Goal: Transaction & Acquisition: Purchase product/service

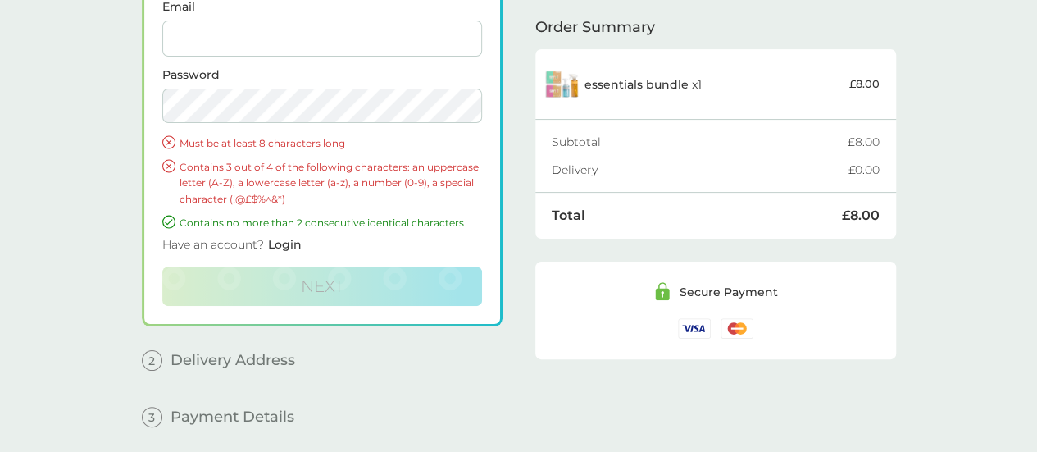
scroll to position [88, 0]
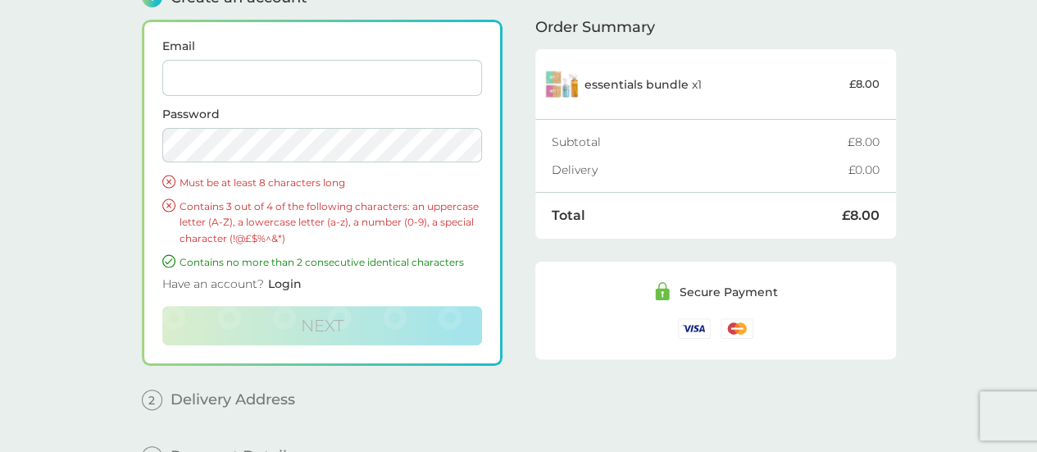
click at [282, 81] on input "Email" at bounding box center [322, 78] width 320 height 36
click at [168, 109] on label "Password" at bounding box center [322, 113] width 320 height 11
click at [196, 206] on p "Contains 3 out of 4 of the following characters: an uppercase letter (A-Z), a l…" at bounding box center [331, 222] width 302 height 48
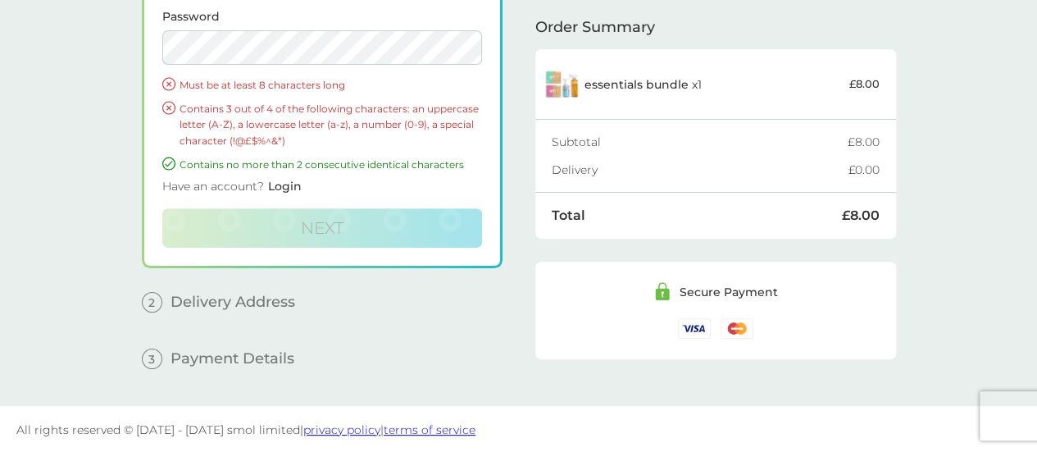
scroll to position [0, 0]
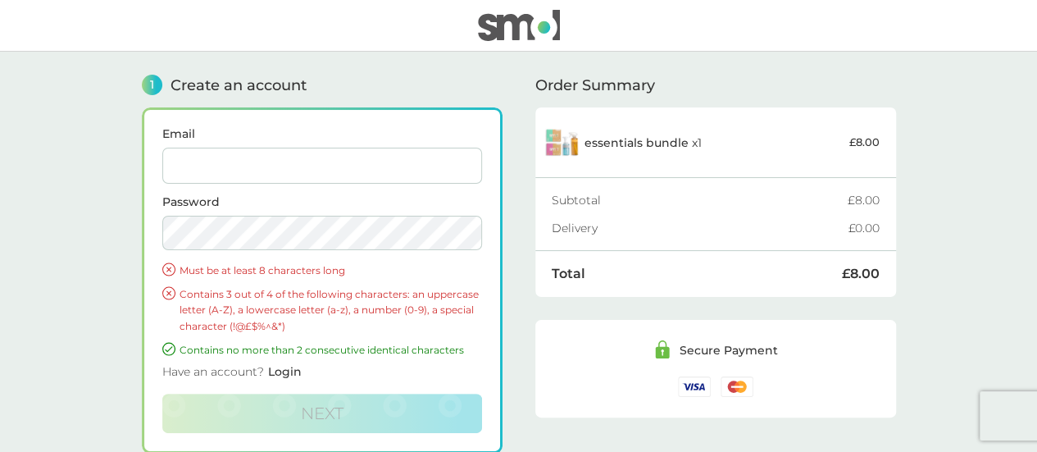
click at [484, 27] on img at bounding box center [519, 25] width 82 height 31
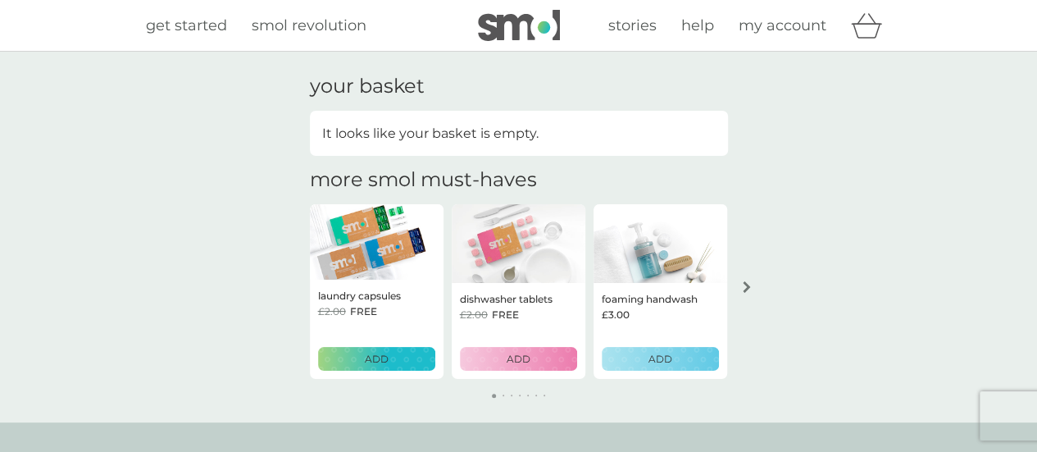
click at [498, 371] on div "dishwasher tablets £2.00 FREE ADD" at bounding box center [519, 331] width 134 height 97
click at [380, 360] on p "ADD" at bounding box center [377, 359] width 24 height 16
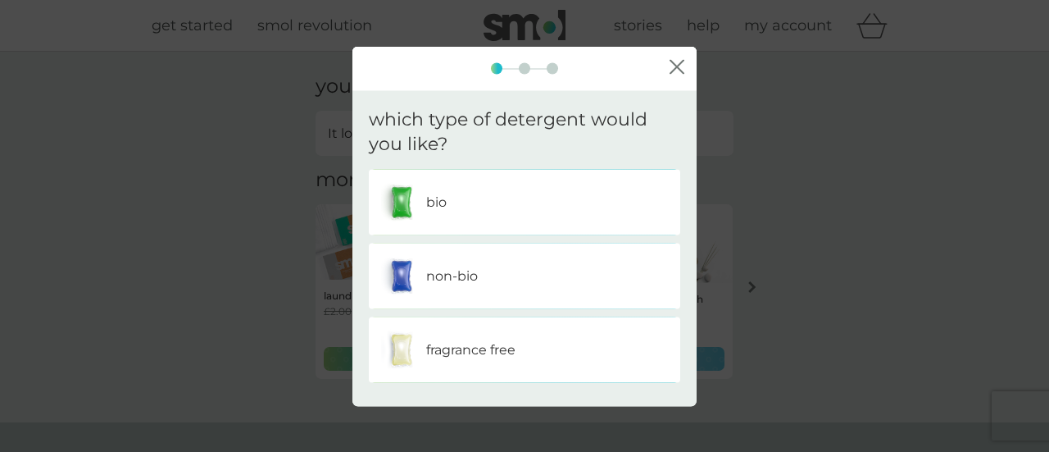
click at [544, 207] on div "bio" at bounding box center [524, 202] width 287 height 41
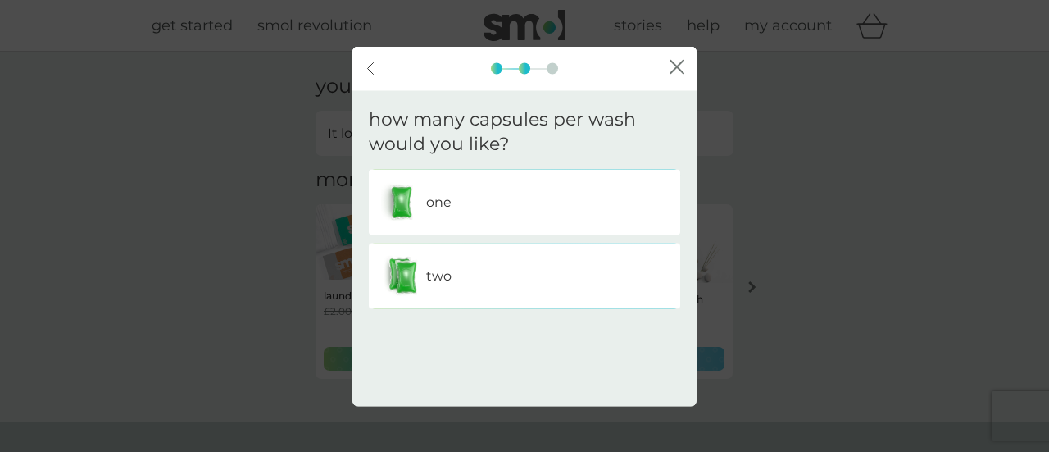
click at [543, 267] on div "two" at bounding box center [524, 276] width 287 height 41
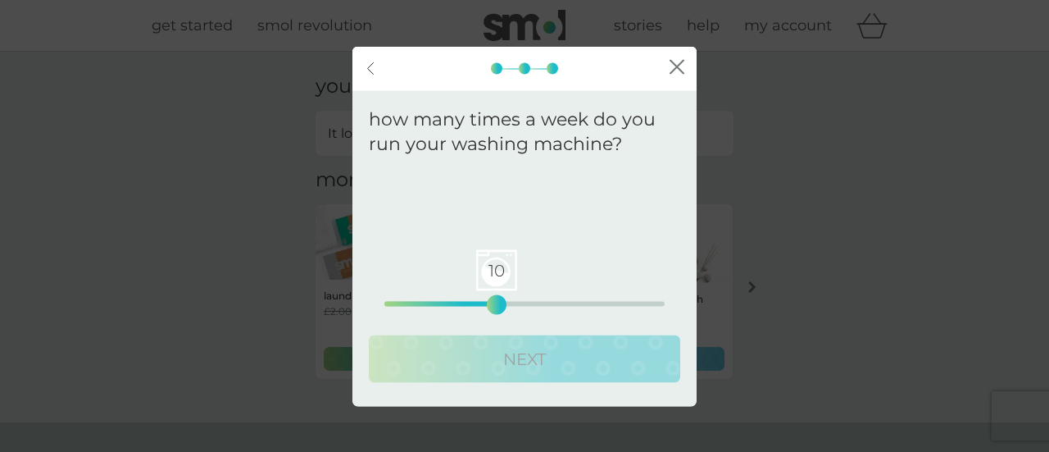
drag, startPoint x: 384, startPoint y: 306, endPoint x: 510, endPoint y: 284, distance: 127.2
click at [500, 302] on div "10" at bounding box center [496, 305] width 7 height 7
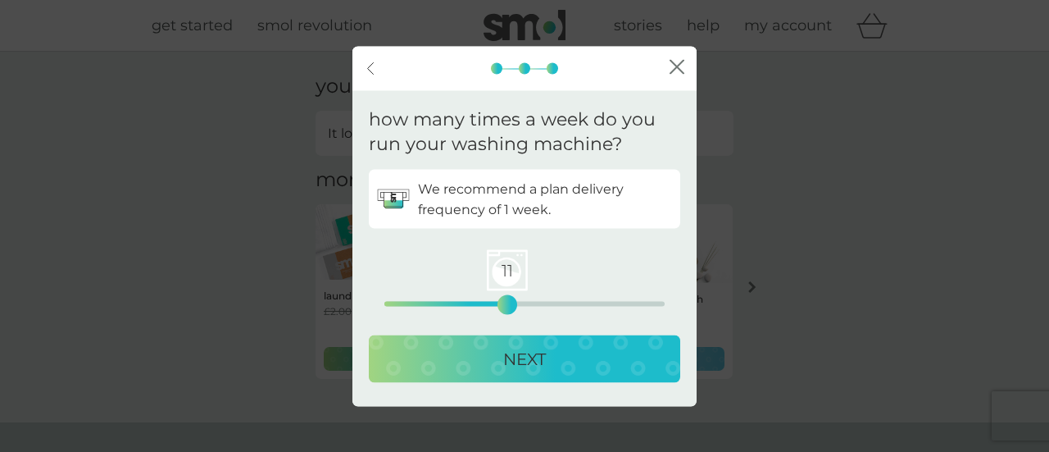
click at [417, 307] on div "11 0 12.5 25" at bounding box center [524, 281] width 280 height 66
click at [410, 299] on div "11 0 12.5 25" at bounding box center [524, 281] width 280 height 66
drag, startPoint x: 513, startPoint y: 296, endPoint x: 412, endPoint y: 300, distance: 101.7
click at [410, 302] on div "2" at bounding box center [406, 305] width 7 height 7
click at [441, 366] on div "NEXT" at bounding box center [524, 359] width 279 height 26
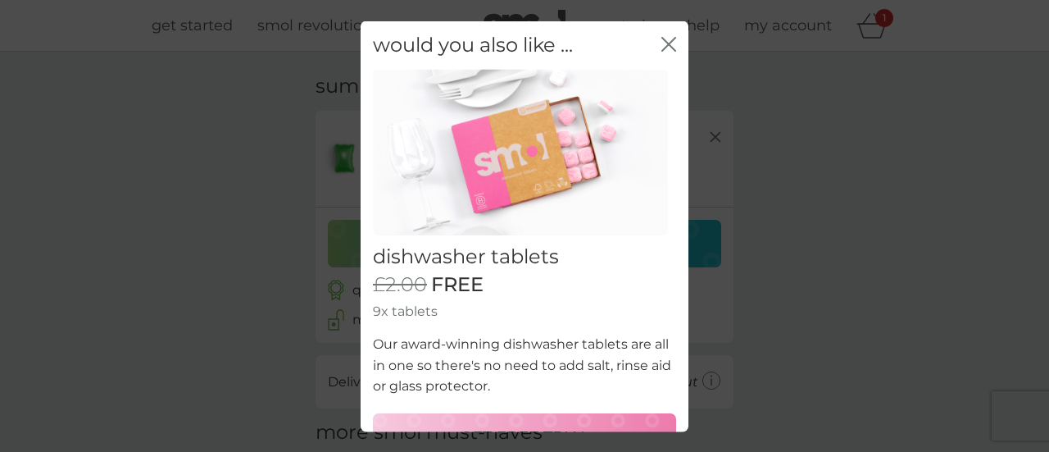
click at [649, 69] on div "would you also like ... close" at bounding box center [525, 44] width 328 height 48
click at [653, 111] on img at bounding box center [520, 152] width 295 height 166
click at [654, 61] on div "would you also like ... close" at bounding box center [525, 44] width 328 height 48
click at [662, 52] on button "close" at bounding box center [669, 44] width 15 height 17
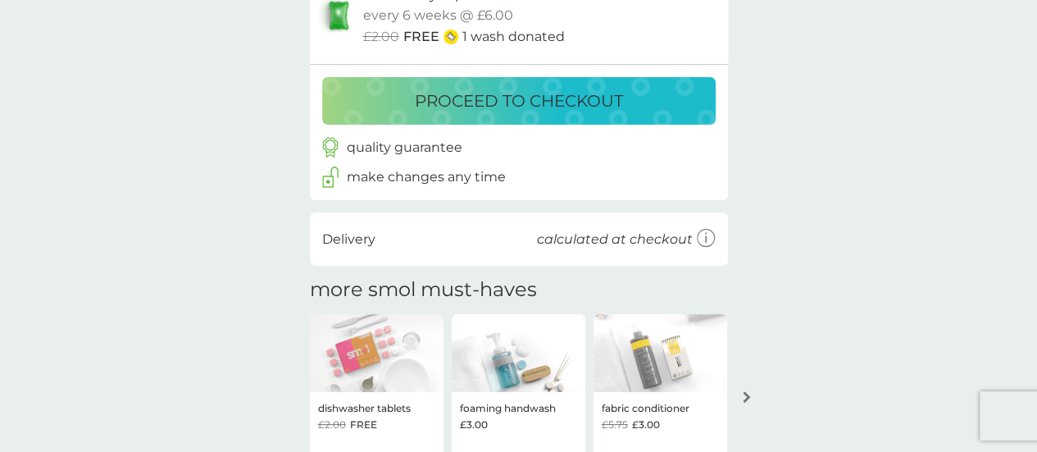
scroll to position [143, 0]
click at [615, 240] on p "calculated at checkout" at bounding box center [615, 238] width 156 height 21
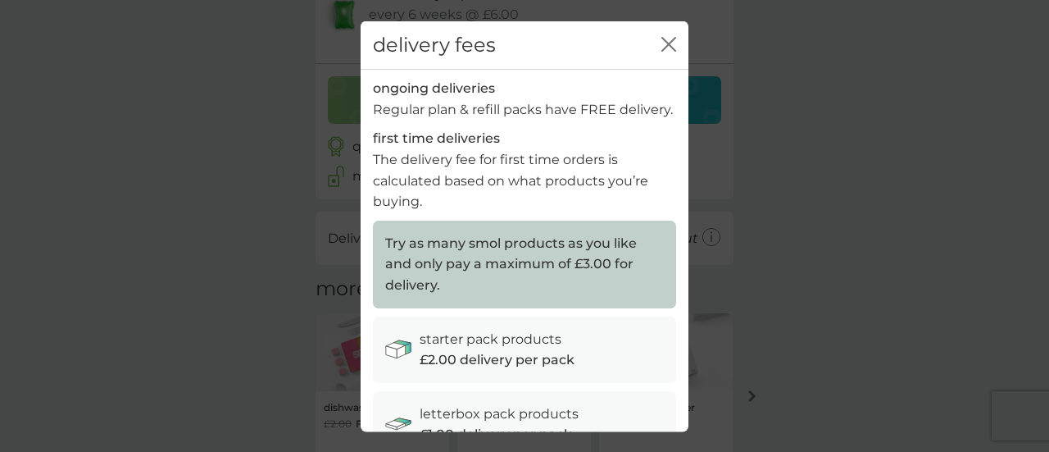
click at [662, 47] on icon "close" at bounding box center [669, 43] width 15 height 15
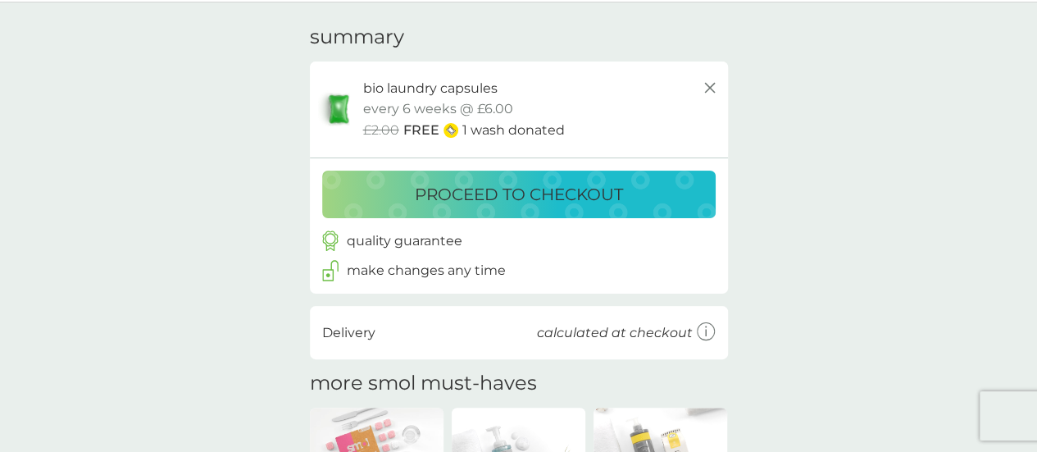
scroll to position [48, 0]
click at [562, 186] on p "proceed to checkout" at bounding box center [519, 195] width 208 height 26
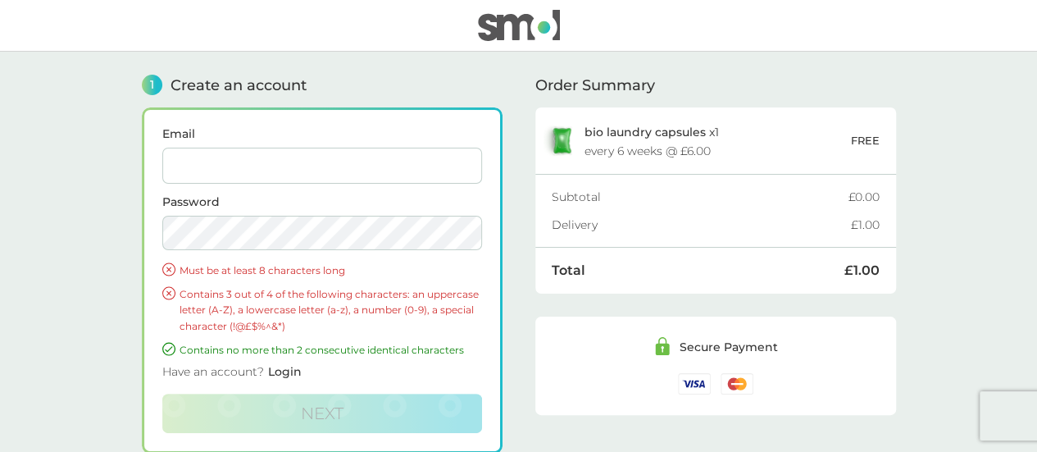
click at [310, 177] on input "Email" at bounding box center [322, 166] width 320 height 36
paste input "UKsavoosample@gmail.com"
type input "UKsavoosample@gmail.com"
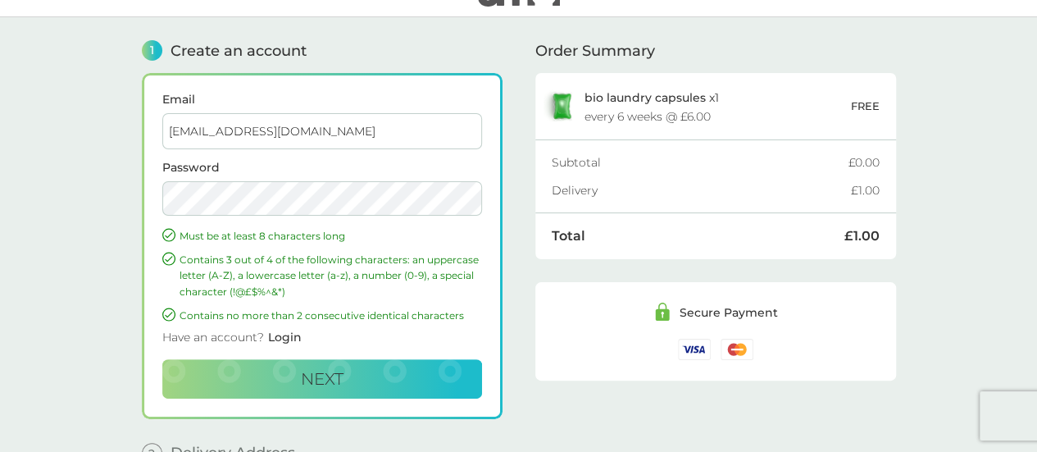
scroll to position [35, 0]
click at [289, 364] on button "Next" at bounding box center [322, 377] width 320 height 39
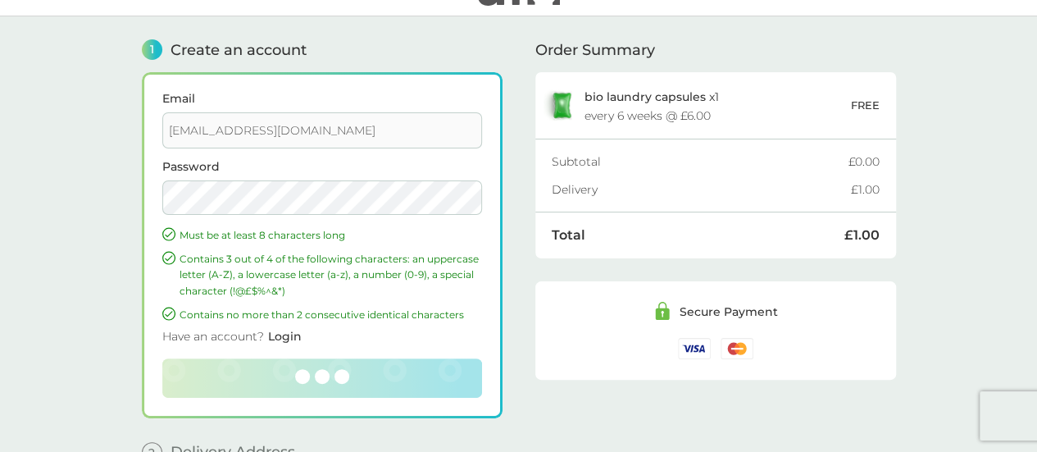
click at [285, 334] on span "Login" at bounding box center [285, 336] width 34 height 15
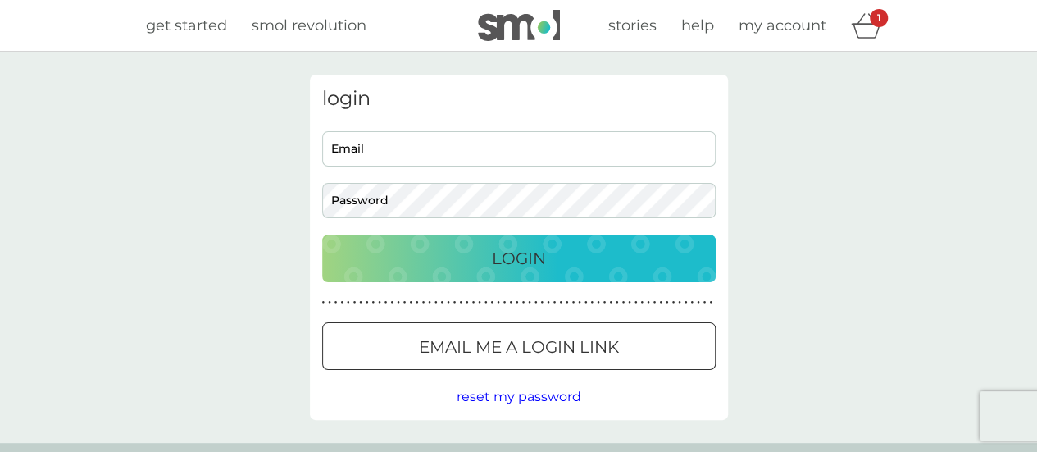
type input "UKsavoosample@gmail.com"
click at [500, 135] on input "UKsavoosample@gmail.com" at bounding box center [518, 148] width 393 height 35
click at [374, 245] on div "Login" at bounding box center [519, 258] width 361 height 26
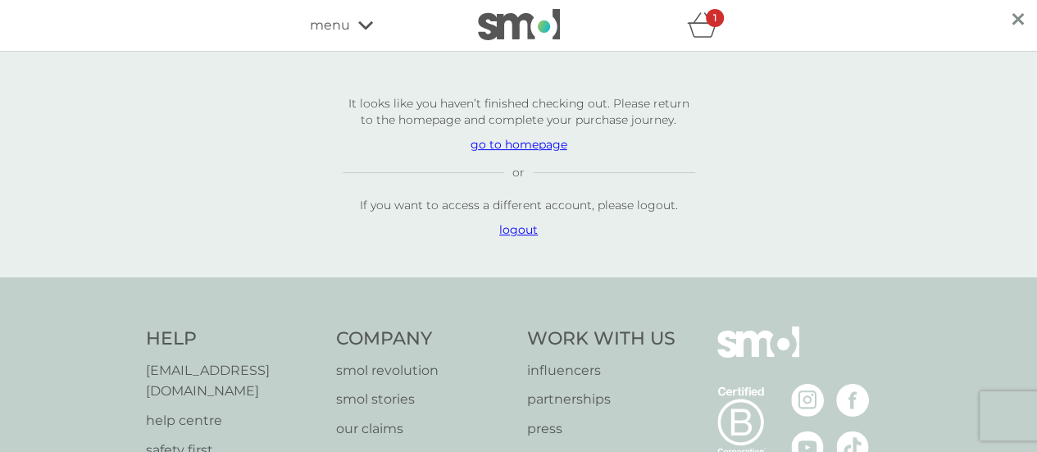
click at [716, 30] on icon "basket" at bounding box center [702, 24] width 31 height 25
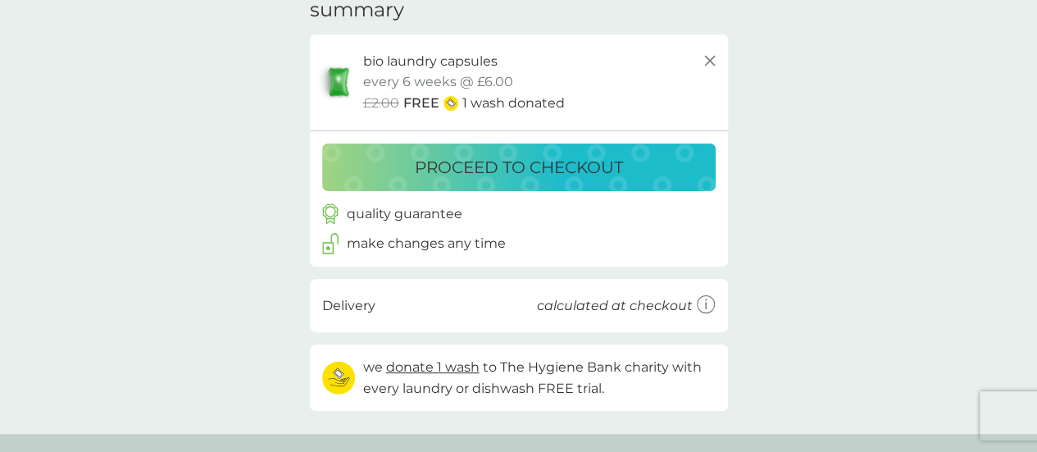
scroll to position [12, 0]
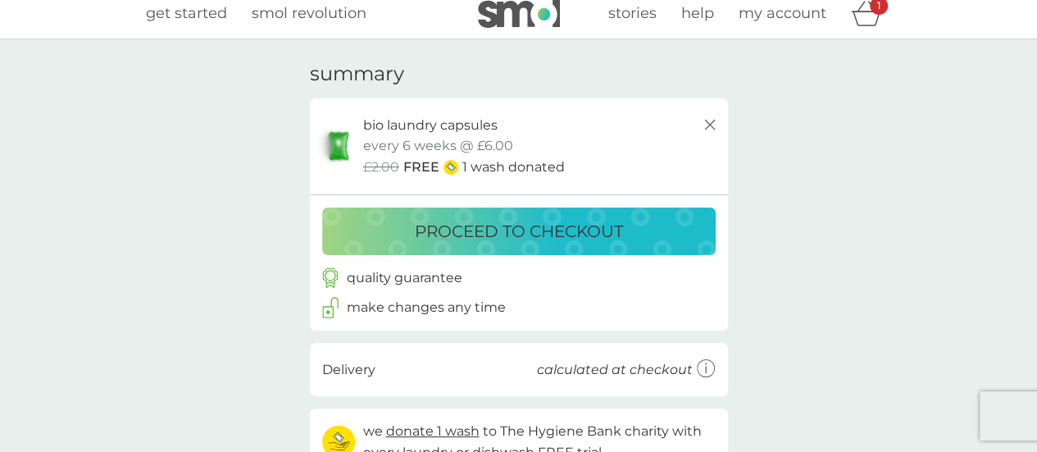
click at [435, 218] on p "proceed to checkout" at bounding box center [519, 231] width 208 height 26
